Goal: Task Accomplishment & Management: Use online tool/utility

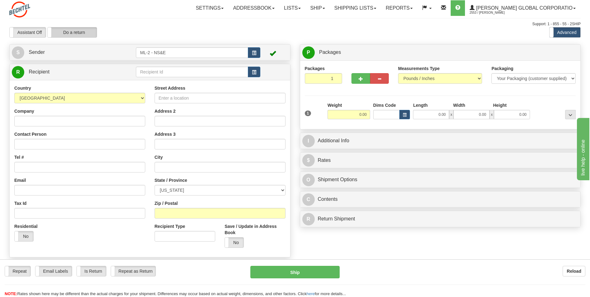
click at [80, 30] on label "Do a return" at bounding box center [72, 32] width 49 height 10
type input "ML-2 - NS&E"
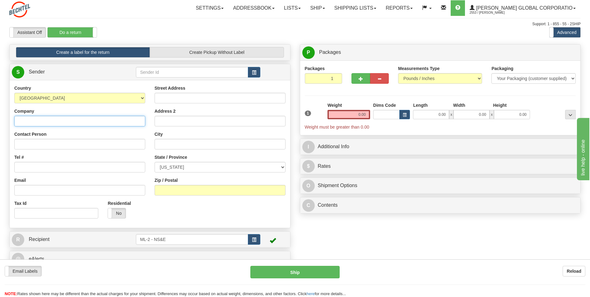
click at [21, 121] on input "Company" at bounding box center [79, 121] width 131 height 11
type input "[PERSON_NAME] National"
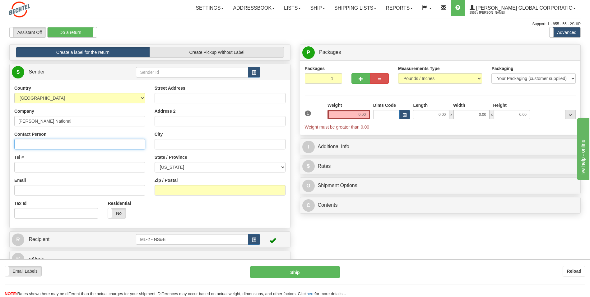
click at [24, 144] on input "Contact Person" at bounding box center [79, 144] width 131 height 11
type input "[PERSON_NAME]"
click at [28, 167] on input "Tel #" at bounding box center [79, 167] width 131 height 11
type input "[PHONE_NUMBER]"
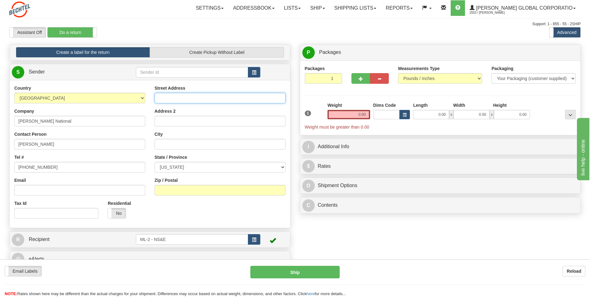
click at [174, 95] on input "Street Address" at bounding box center [220, 98] width 131 height 11
type input "[STREET_ADDRESS]"
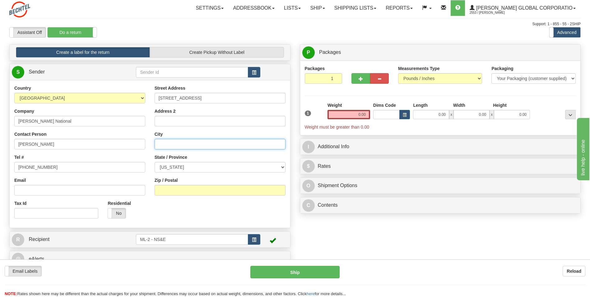
click at [165, 143] on input "City" at bounding box center [220, 144] width 131 height 11
type input "[PERSON_NAME]"
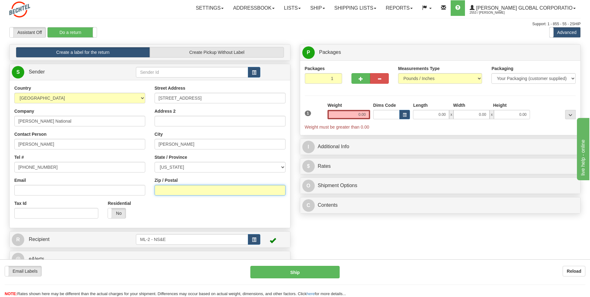
click at [174, 188] on input "Zip / Postal" at bounding box center [220, 190] width 131 height 11
type input "35226"
click at [365, 114] on input "0.00" at bounding box center [349, 114] width 43 height 9
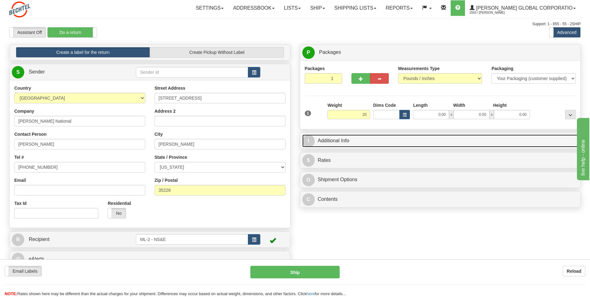
type input "20.00"
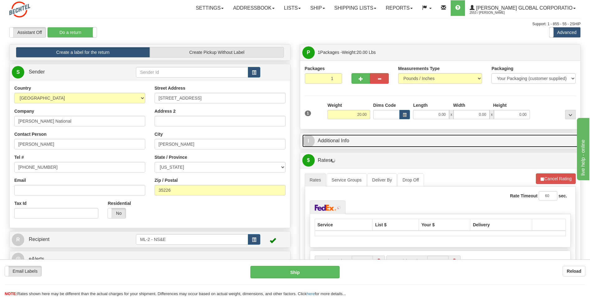
click at [353, 141] on link "I Additional Info" at bounding box center [440, 140] width 276 height 13
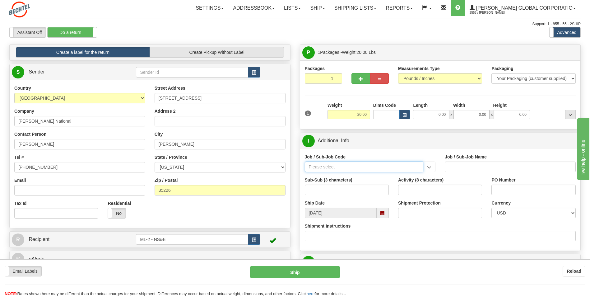
click at [348, 168] on input "Job / Sub-Job Code" at bounding box center [364, 166] width 119 height 11
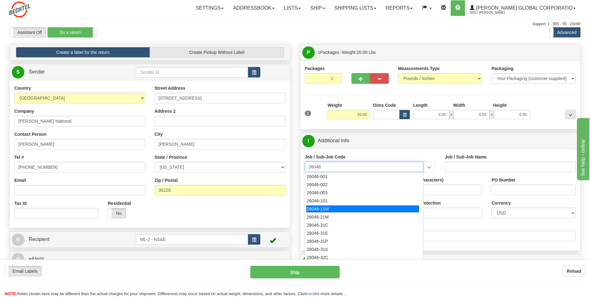
click at [321, 208] on div "26046-11M" at bounding box center [362, 208] width 113 height 7
type input "26046-11M"
type input "MOBILE LAUNCHER 2 - PROJECT MANAGEMENT"
type input "26046-11M"
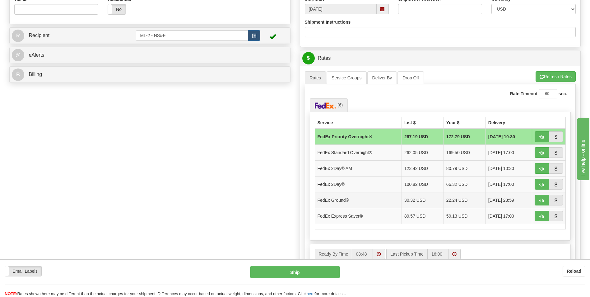
scroll to position [218, 0]
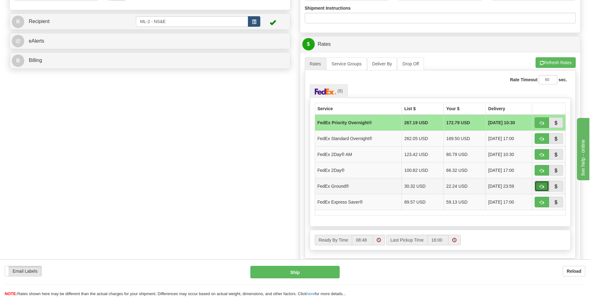
click at [544, 186] on button "button" at bounding box center [542, 186] width 14 height 11
type input "92"
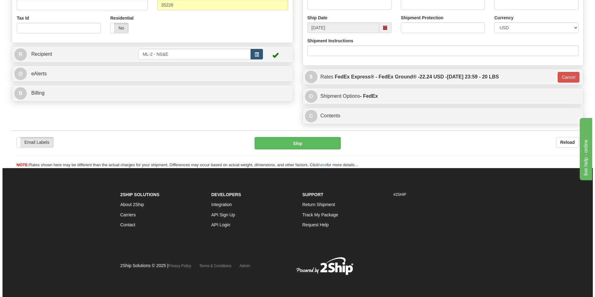
scroll to position [185, 0]
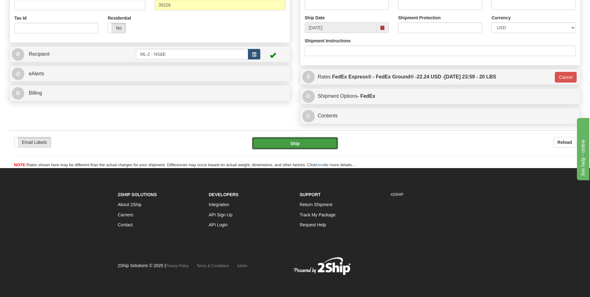
click at [308, 144] on button "Ship" at bounding box center [295, 143] width 86 height 12
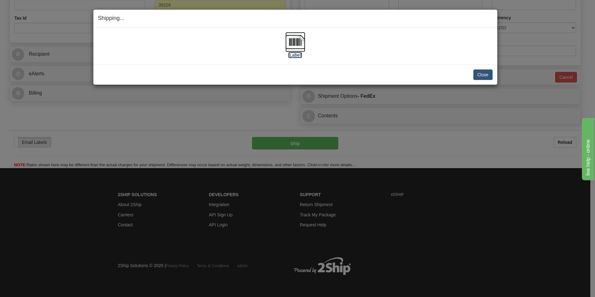
click at [295, 54] on label "[Label]" at bounding box center [295, 55] width 14 height 6
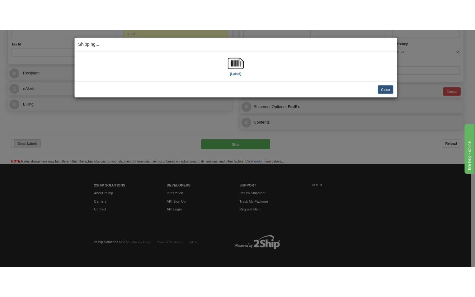
scroll to position [199, 0]
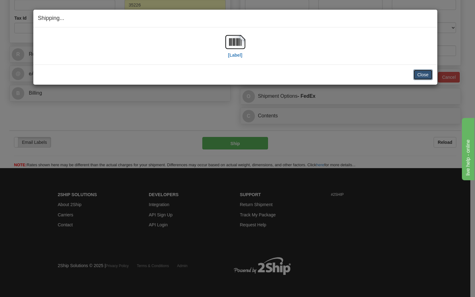
click at [420, 76] on button "Close" at bounding box center [422, 74] width 19 height 11
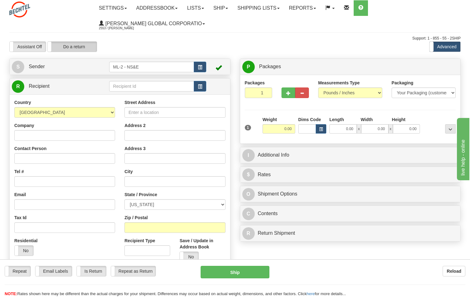
click at [74, 46] on label "Do a return" at bounding box center [72, 47] width 49 height 10
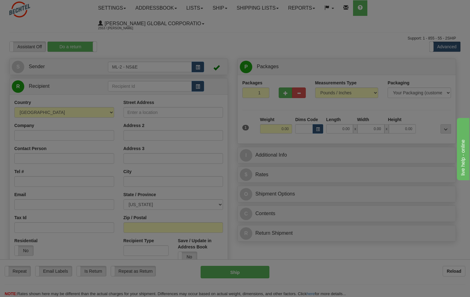
type input "ML-2 - NS&E"
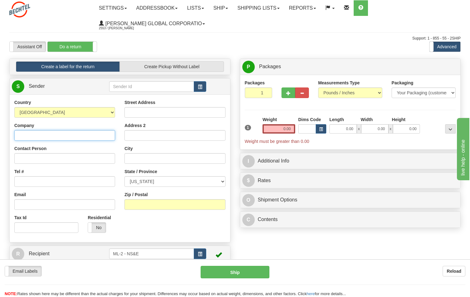
click at [30, 136] on input "Company" at bounding box center [64, 135] width 101 height 11
type input "[PERSON_NAME] National"
type input "[PERSON_NAME]"
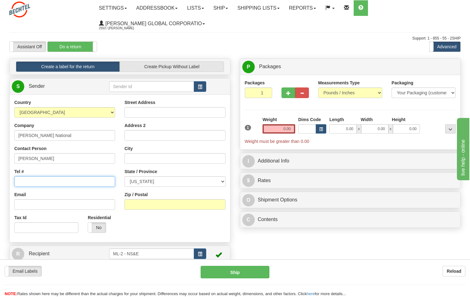
type input "[PHONE_NUMBER]"
type input "[STREET_ADDRESS]"
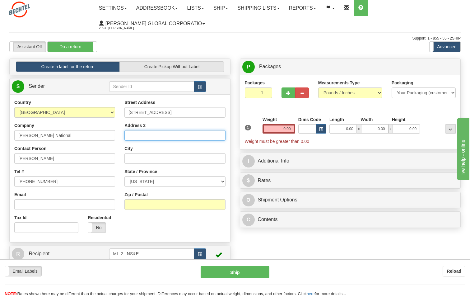
type input "[PERSON_NAME]"
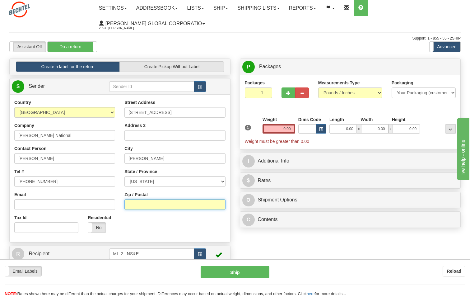
type input "35226"
click at [287, 130] on input "0.00" at bounding box center [279, 128] width 33 height 9
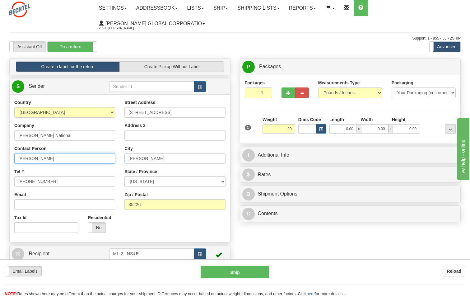
type input "20.00"
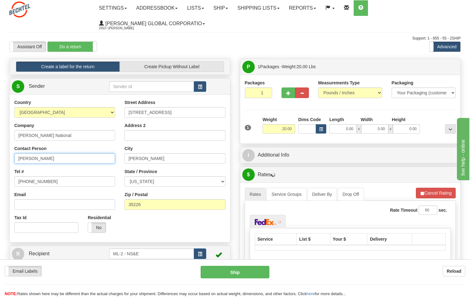
click at [46, 158] on input "[PERSON_NAME]" at bounding box center [64, 158] width 101 height 11
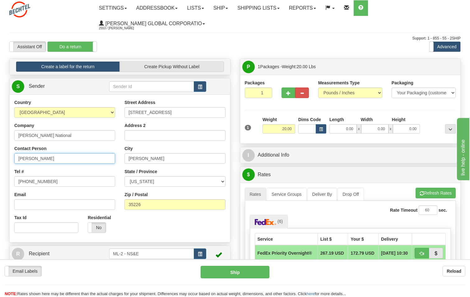
type input "Siraj Muzaffaruddin"
click at [65, 180] on input "[PHONE_NUMBER]" at bounding box center [64, 181] width 101 height 11
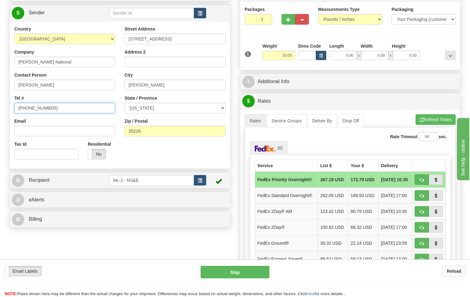
scroll to position [62, 0]
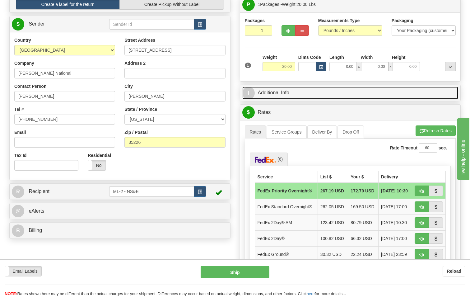
click at [306, 95] on link "I Additional Info" at bounding box center [350, 92] width 216 height 13
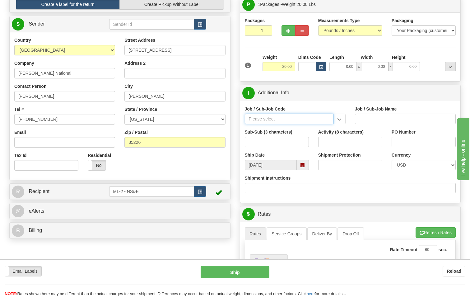
click at [287, 119] on input "Job / Sub-Job Code" at bounding box center [289, 119] width 89 height 11
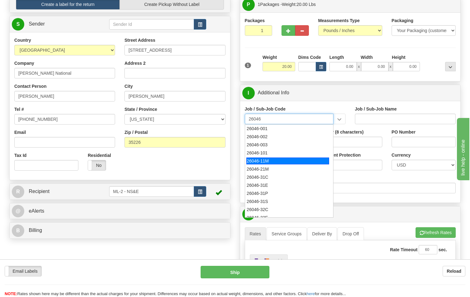
click at [264, 161] on div "26046-11M" at bounding box center [287, 160] width 83 height 7
type input "26046-11M"
type input "MOBILE LAUNCHER 2 - PROJECT MANAGEMENT"
type input "26046-11M"
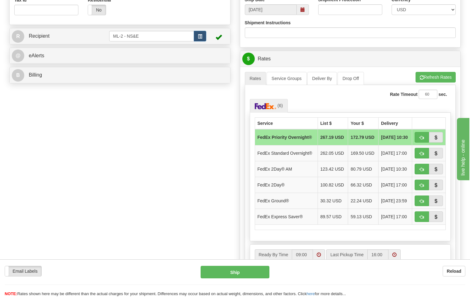
scroll to position [218, 0]
click at [397, 203] on span "[DATE] 23:59" at bounding box center [394, 200] width 26 height 6
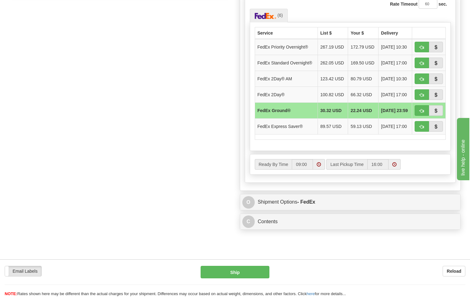
scroll to position [311, 0]
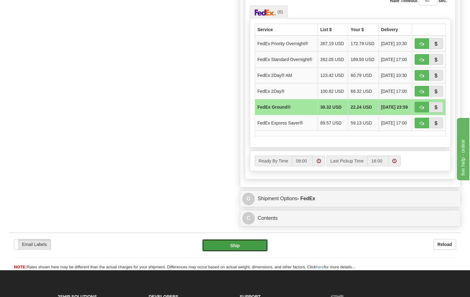
click at [243, 251] on button "Ship" at bounding box center [235, 245] width 66 height 12
type input "92"
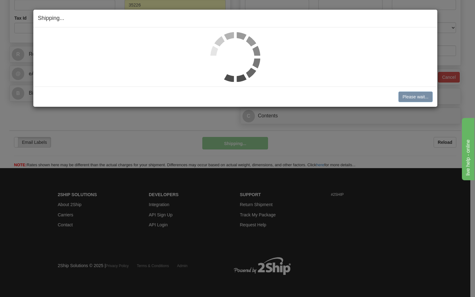
scroll to position [212, 0]
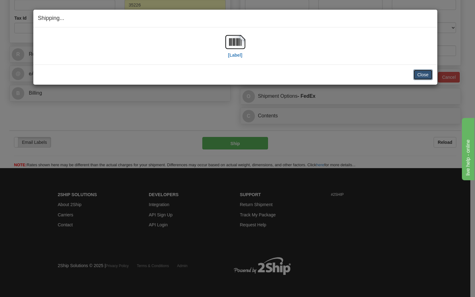
click at [420, 71] on button "Close" at bounding box center [422, 74] width 19 height 11
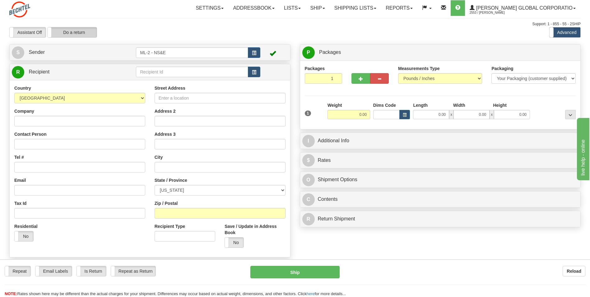
click at [83, 31] on label "Do a return" at bounding box center [72, 32] width 49 height 10
type input "ML-2 - NS&E"
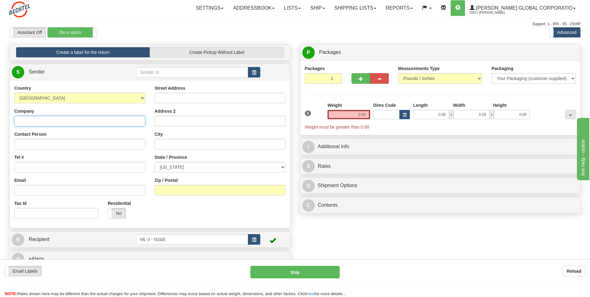
click at [41, 120] on input "Company" at bounding box center [79, 121] width 131 height 11
type input "[PERSON_NAME] National"
type input "Siraj Muzaffaruddin"
type input "[PHONE_NUMBER]"
type input "[STREET_ADDRESS]"
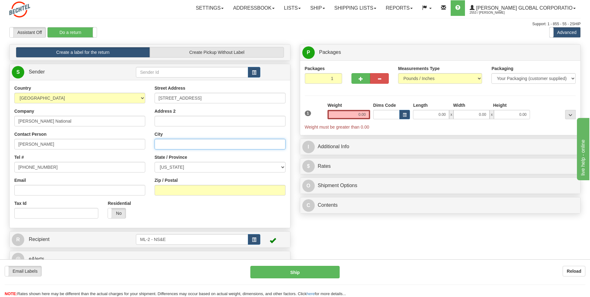
type input "[PERSON_NAME]"
type input "35226"
click at [362, 113] on input "0.00" at bounding box center [349, 114] width 43 height 9
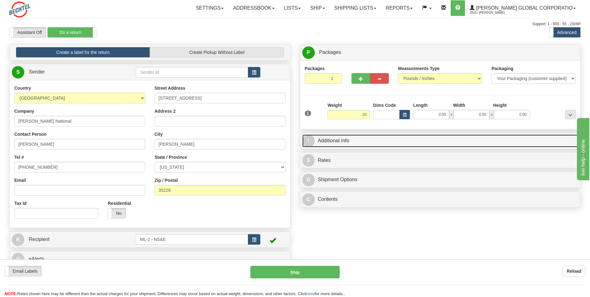
type input "20.00"
click at [350, 143] on link "I Additional Info" at bounding box center [440, 140] width 276 height 13
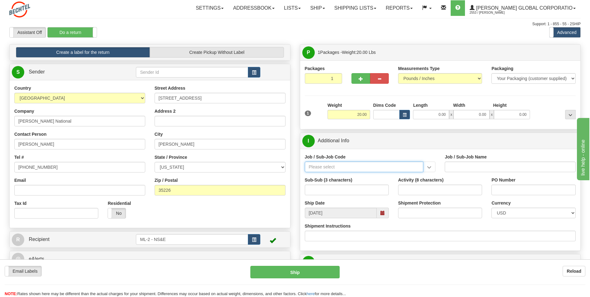
click at [347, 166] on input "Job / Sub-Job Code" at bounding box center [364, 166] width 119 height 11
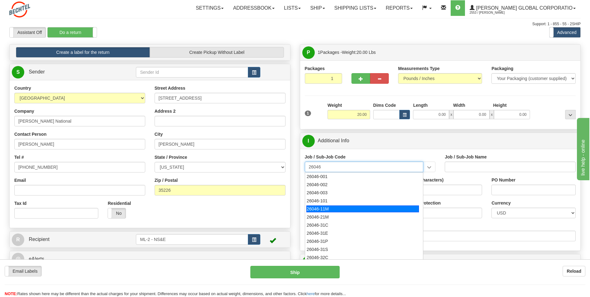
click at [323, 207] on div "26046-11M" at bounding box center [362, 208] width 113 height 7
type input "26046-11M"
type input "MOBILE LAUNCHER 2 - PROJECT MANAGEMENT"
type input "26046-11M"
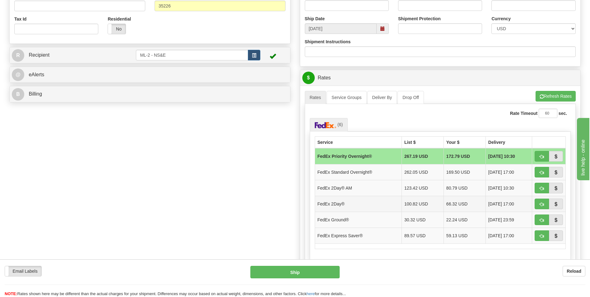
scroll to position [187, 0]
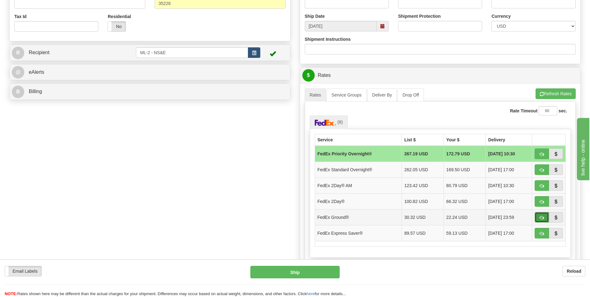
click at [470, 215] on button "button" at bounding box center [542, 217] width 14 height 11
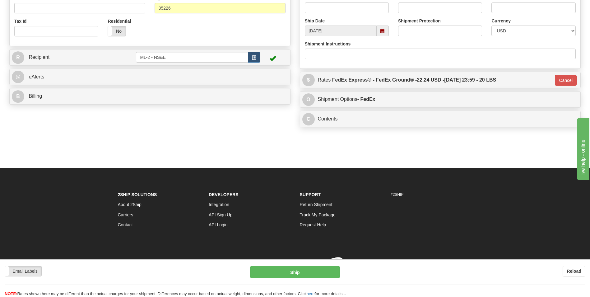
type input "92"
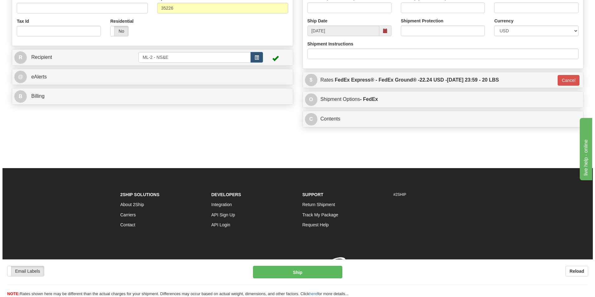
scroll to position [185, 0]
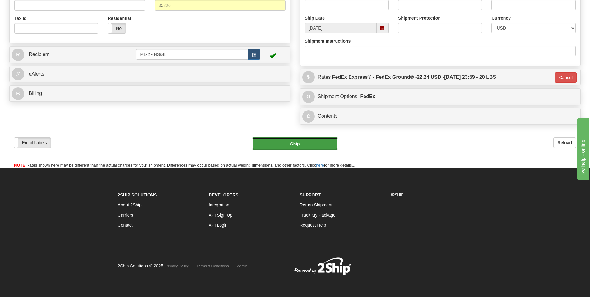
click at [304, 143] on button "Ship" at bounding box center [295, 143] width 86 height 12
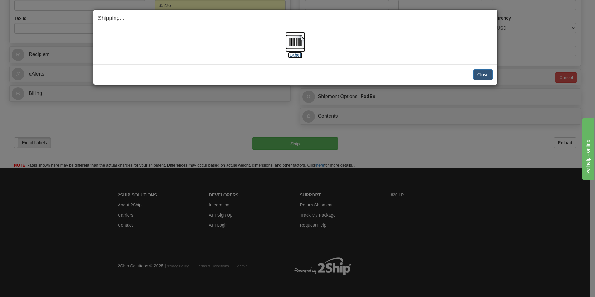
click at [294, 55] on label "[Label]" at bounding box center [295, 55] width 14 height 6
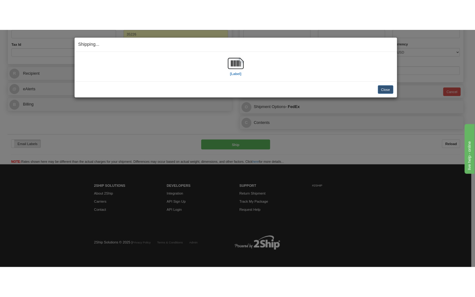
scroll to position [199, 0]
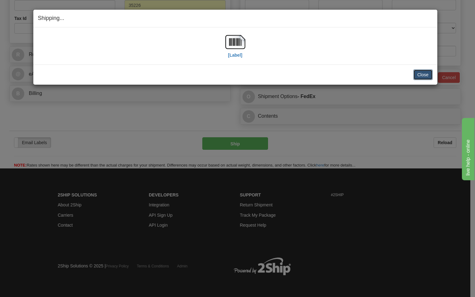
click at [426, 74] on button "Close" at bounding box center [422, 74] width 19 height 11
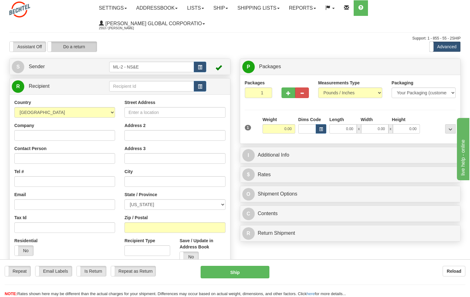
click at [67, 47] on label "Do a return" at bounding box center [72, 47] width 49 height 10
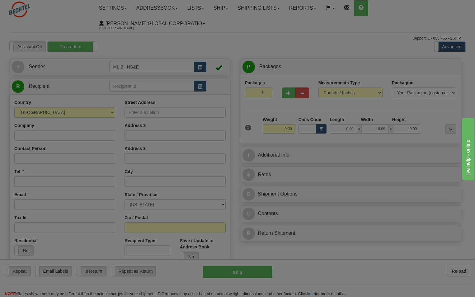
type input "ML-2 - NS&E"
